Goal: Go to known website: Go to known website

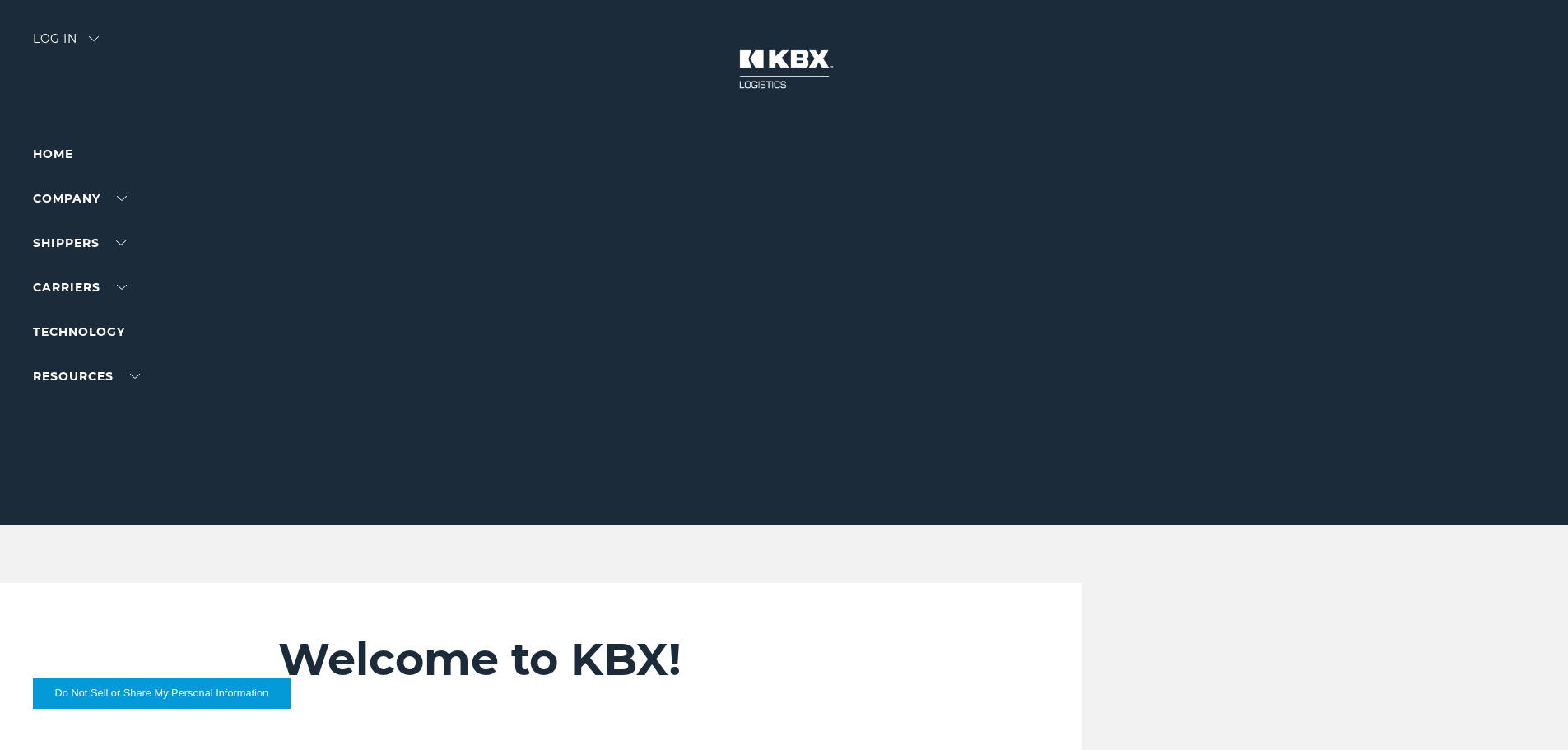
drag, startPoint x: 382, startPoint y: 151, endPoint x: 61, endPoint y: 53, distance: 335.6
click at [55, 55] on div "Log in" at bounding box center [66, 45] width 66 height 24
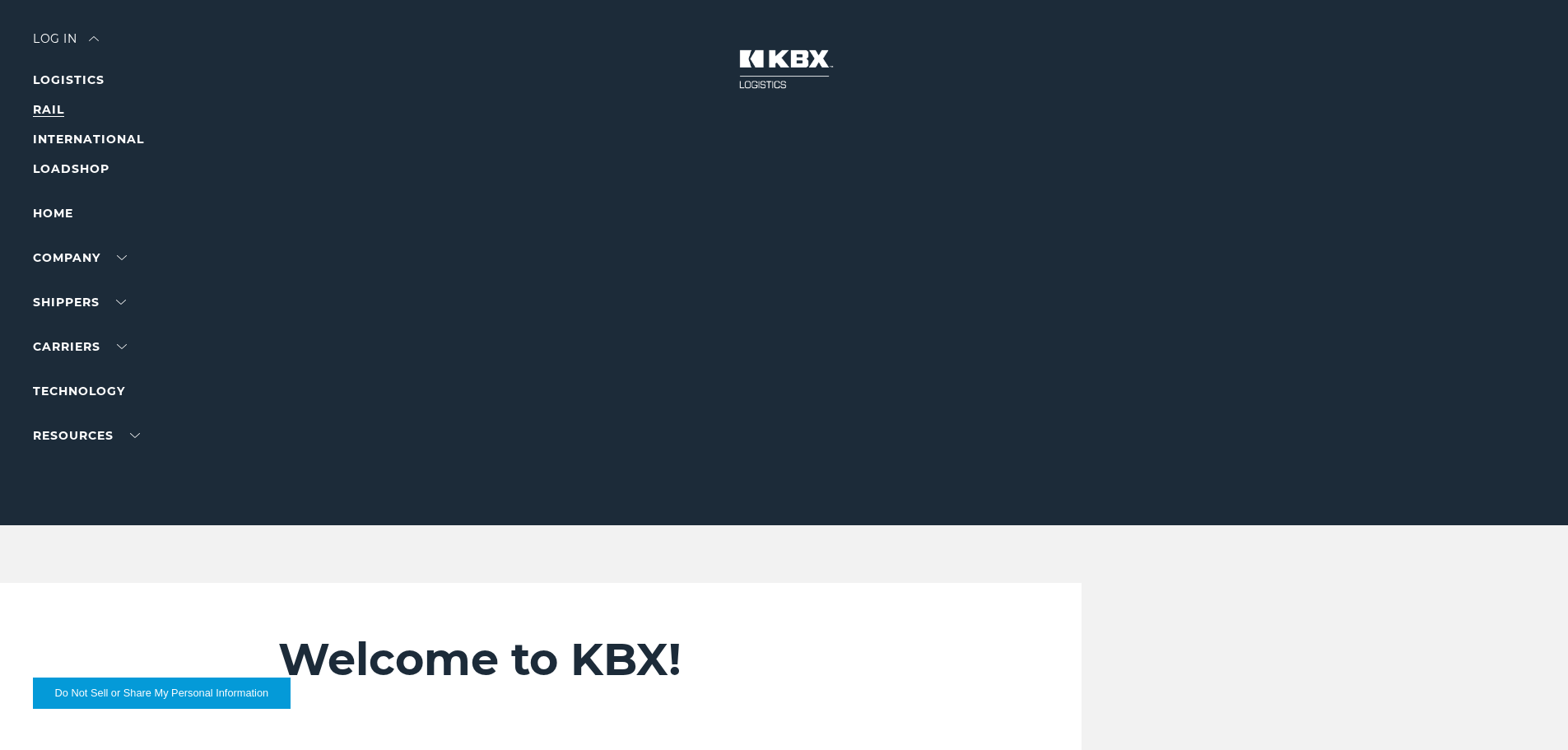
click at [50, 114] on link "RAIL" at bounding box center [48, 109] width 31 height 15
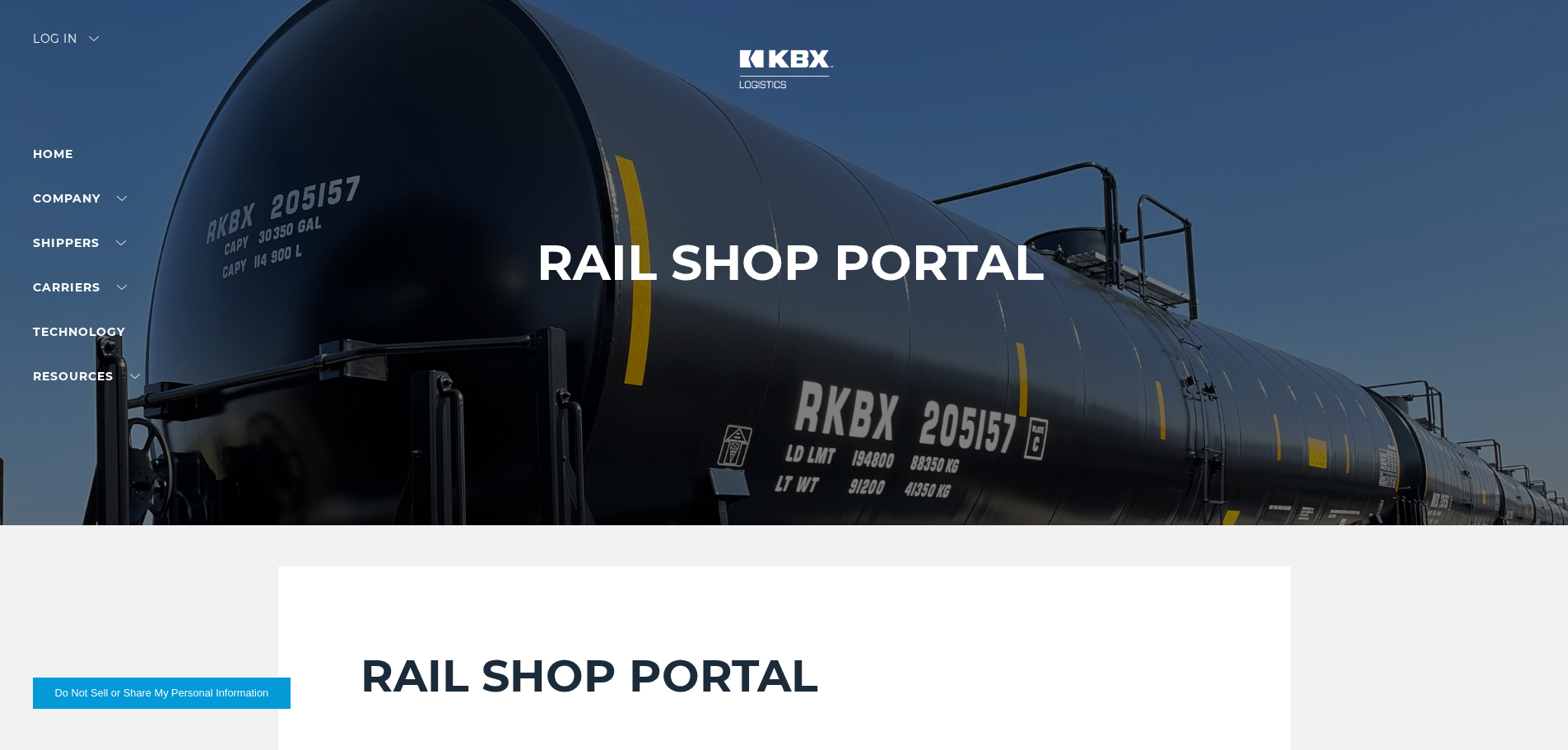
click at [50, 39] on div "Log in" at bounding box center [66, 45] width 66 height 24
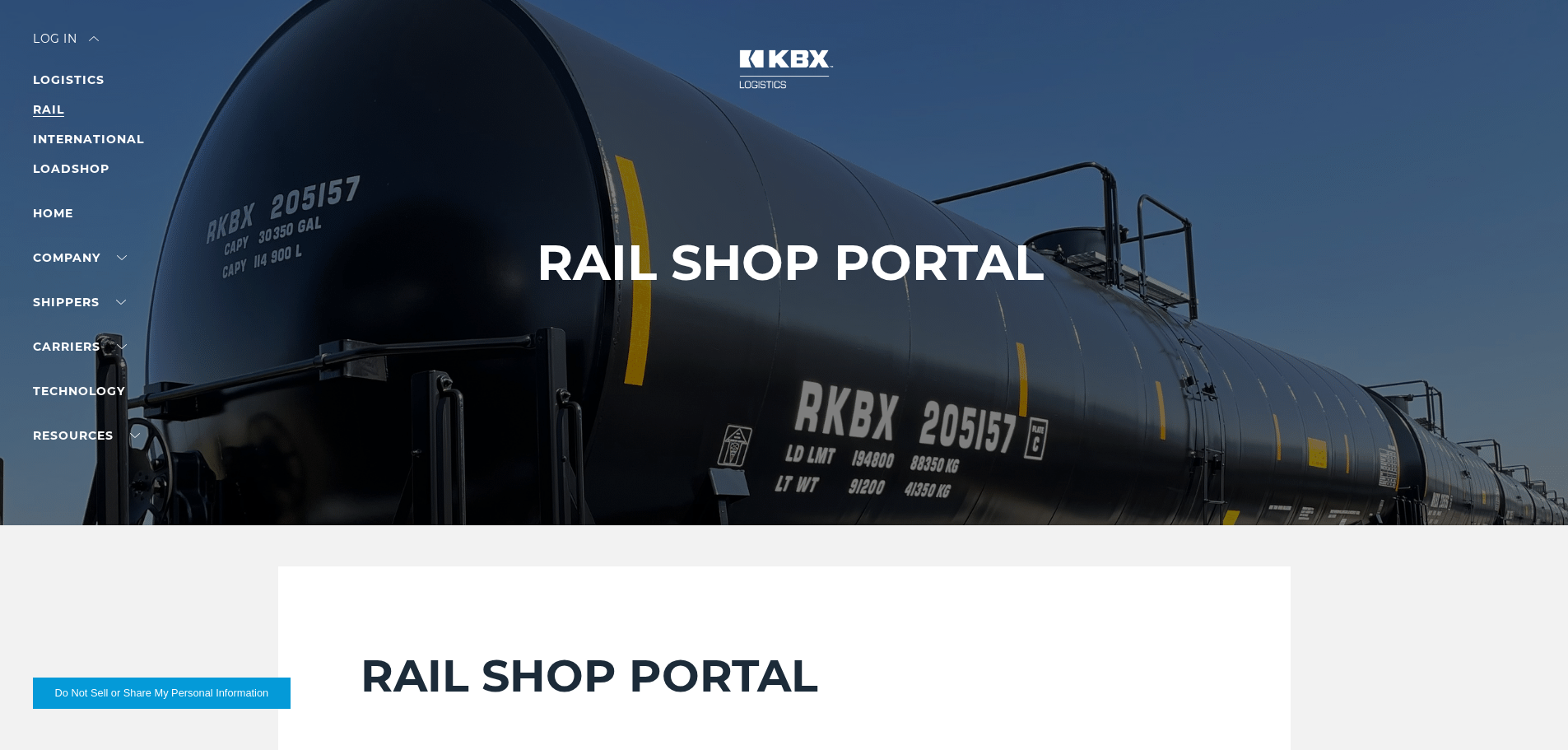
click at [52, 112] on link "RAIL" at bounding box center [48, 109] width 31 height 15
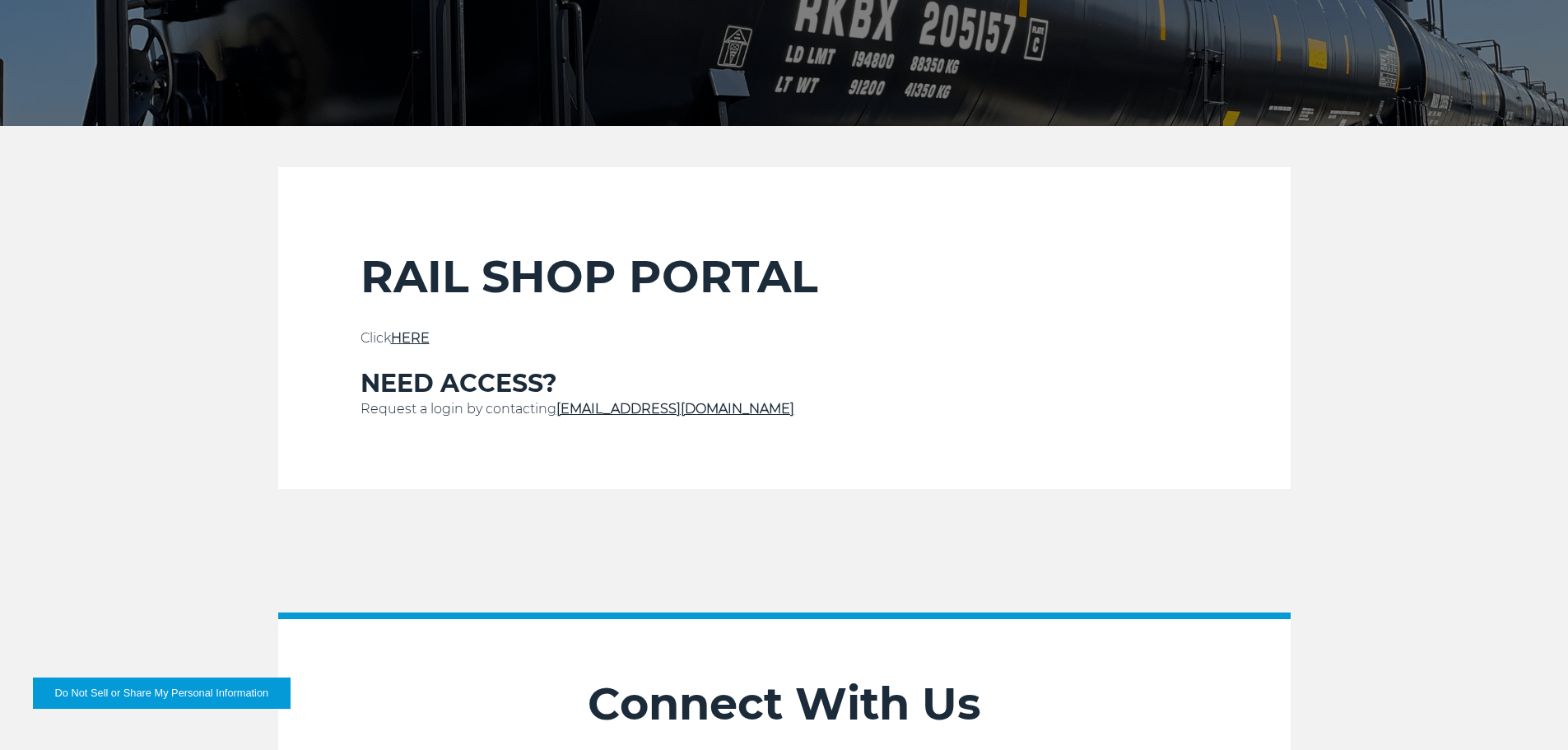
scroll to position [412, 0]
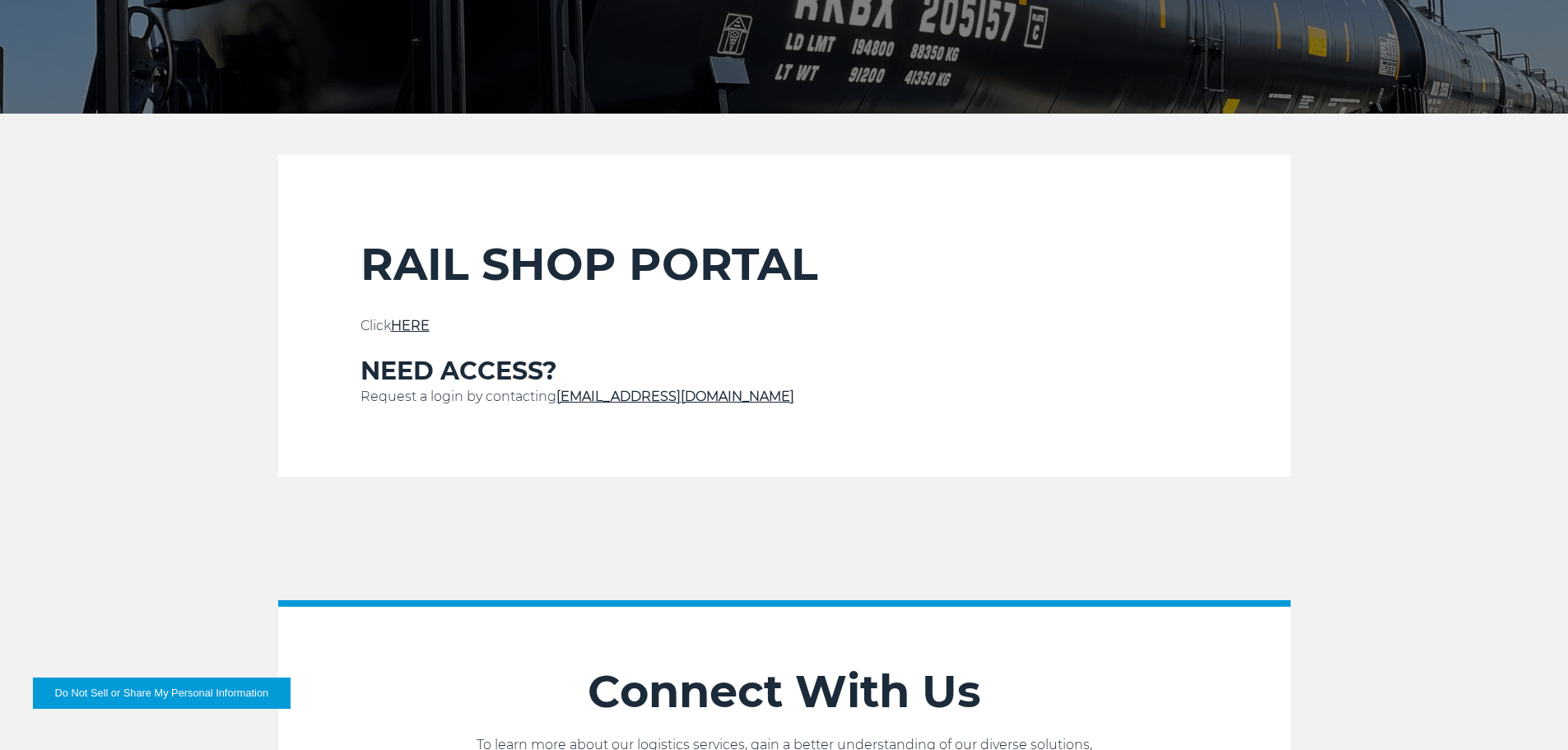
click at [418, 333] on p "Click HERE" at bounding box center [784, 325] width 848 height 20
click at [423, 326] on link "HERE" at bounding box center [410, 325] width 39 height 16
